Goal: Task Accomplishment & Management: Manage account settings

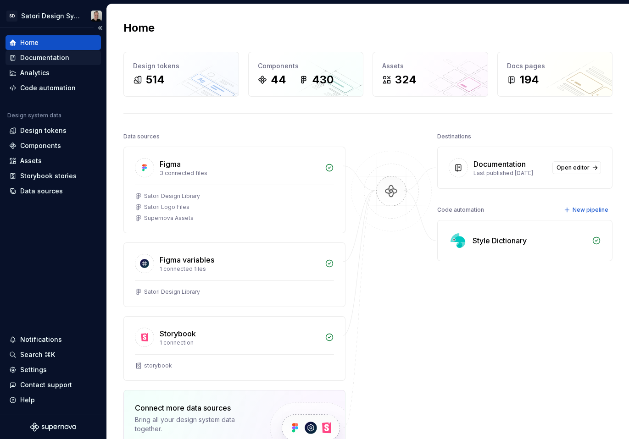
click at [53, 56] on div "Documentation" at bounding box center [44, 57] width 49 height 9
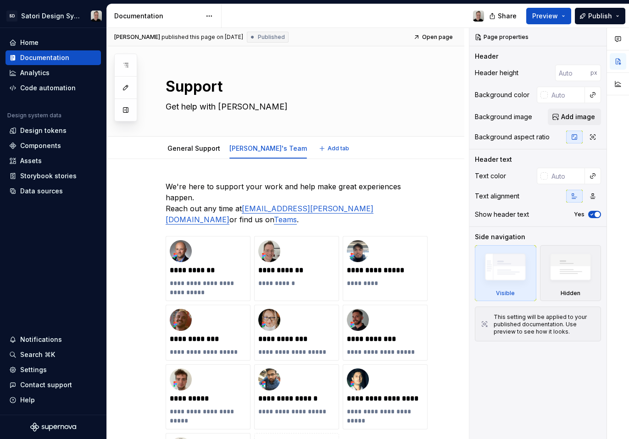
type textarea "*"
click at [41, 374] on div "Settings" at bounding box center [33, 370] width 27 height 9
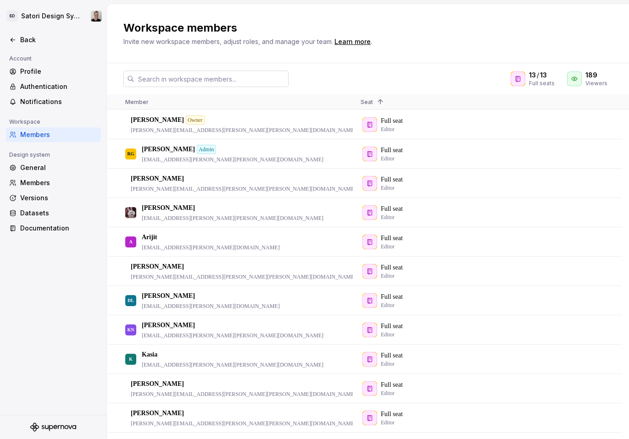
click at [189, 78] on input "text" at bounding box center [211, 79] width 154 height 17
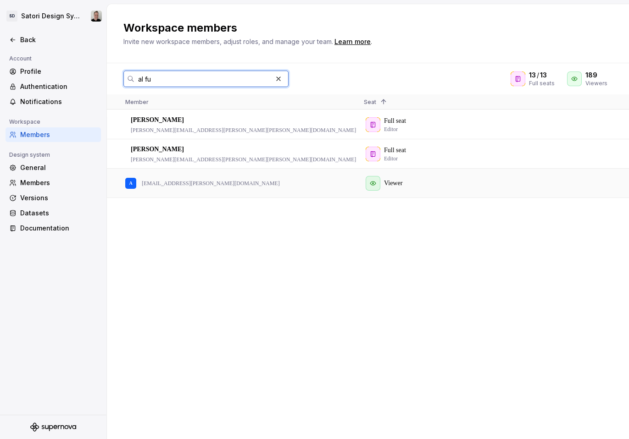
type input "al fu"
click at [376, 183] on div "Viewer" at bounding box center [476, 183] width 224 height 28
click at [366, 189] on div "Viewer" at bounding box center [476, 183] width 224 height 28
click at [319, 188] on div "A [EMAIL_ADDRESS][PERSON_NAME][DOMAIN_NAME]" at bounding box center [237, 183] width 224 height 28
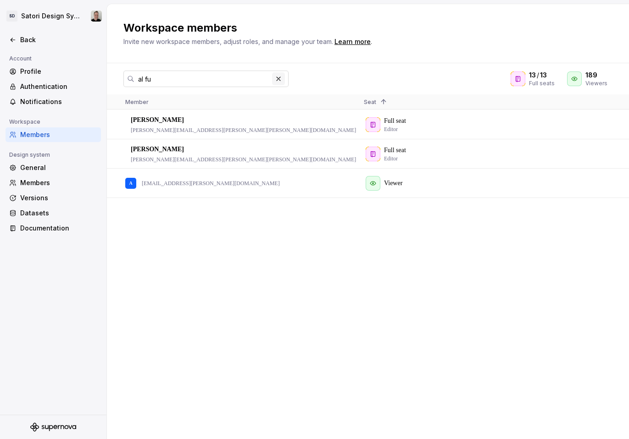
click at [278, 80] on button "button" at bounding box center [278, 78] width 13 height 13
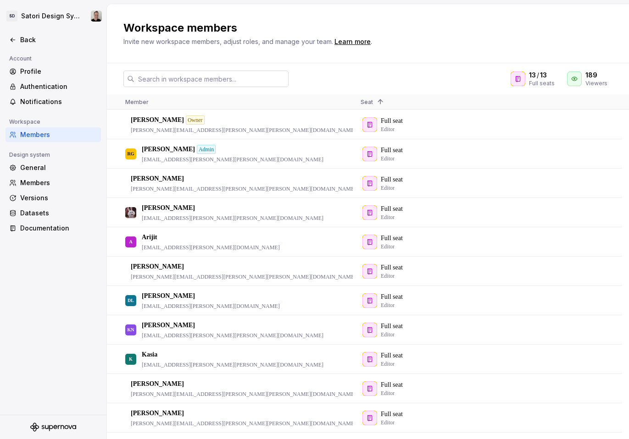
click at [222, 82] on input "text" at bounding box center [211, 79] width 154 height 17
click at [232, 81] on input "text" at bounding box center [211, 79] width 154 height 17
click at [341, 67] on div "13 / 13 Full seats 189 Viewers Member Seat 1 [PERSON_NAME] [PERSON_NAME][EMAIL_…" at bounding box center [368, 251] width 522 height 376
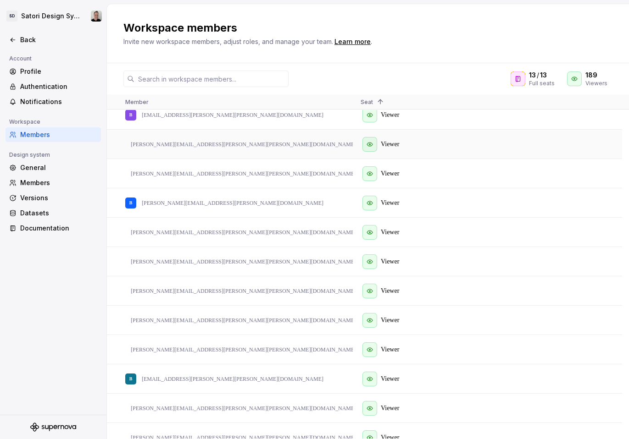
scroll to position [923, 0]
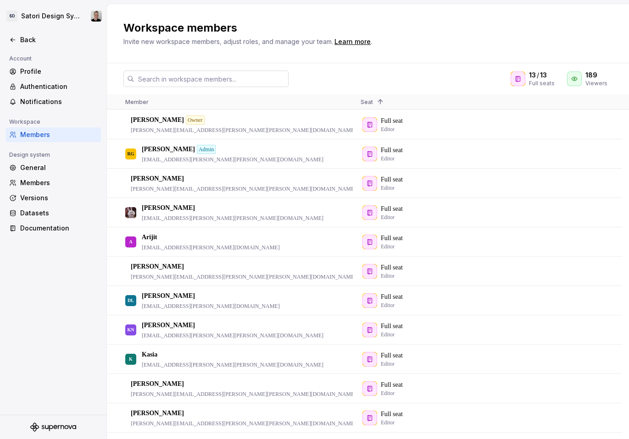
click at [203, 82] on input "text" at bounding box center [211, 79] width 154 height 17
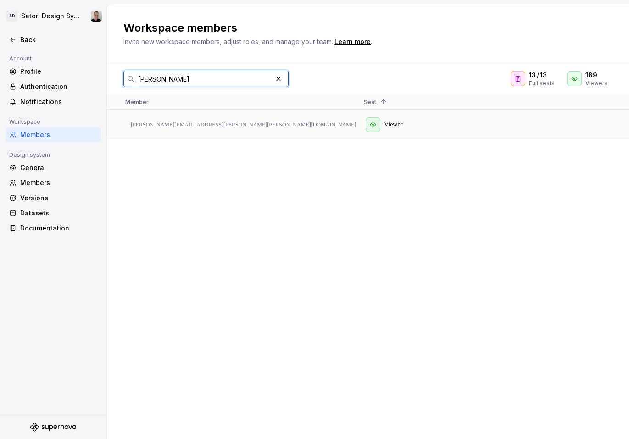
type input "[PERSON_NAME]"
click at [372, 119] on div "Viewer" at bounding box center [476, 125] width 224 height 28
click at [374, 125] on div "Viewer" at bounding box center [476, 125] width 224 height 28
click at [283, 79] on button "button" at bounding box center [278, 78] width 13 height 13
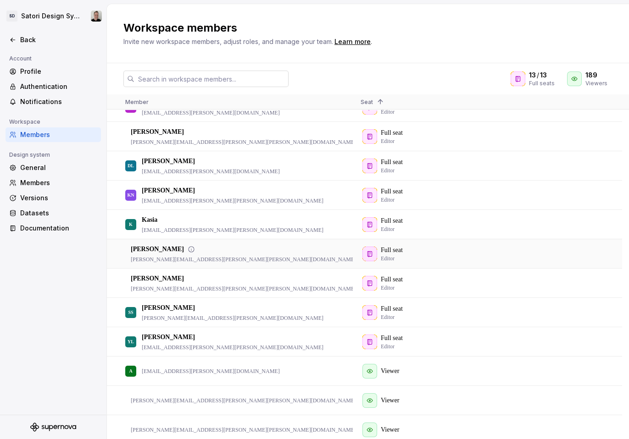
click at [300, 257] on div "MA [PERSON_NAME] [PERSON_NAME][EMAIL_ADDRESS][PERSON_NAME][PERSON_NAME][DOMAIN_…" at bounding box center [235, 254] width 221 height 28
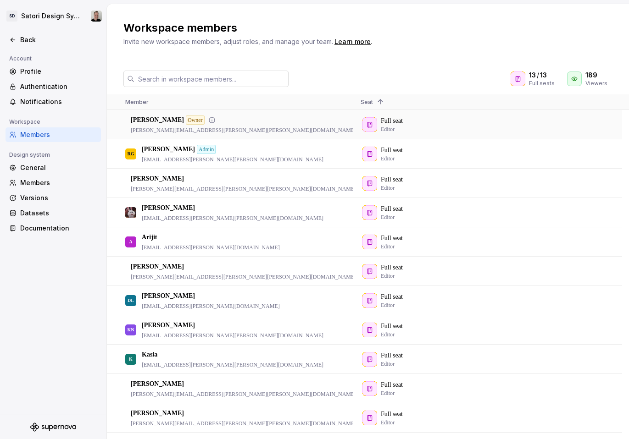
click at [285, 125] on div "MW [PERSON_NAME] Owner [PERSON_NAME][EMAIL_ADDRESS][PERSON_NAME][PERSON_NAME][D…" at bounding box center [235, 125] width 221 height 28
